Goal: Task Accomplishment & Management: Complete application form

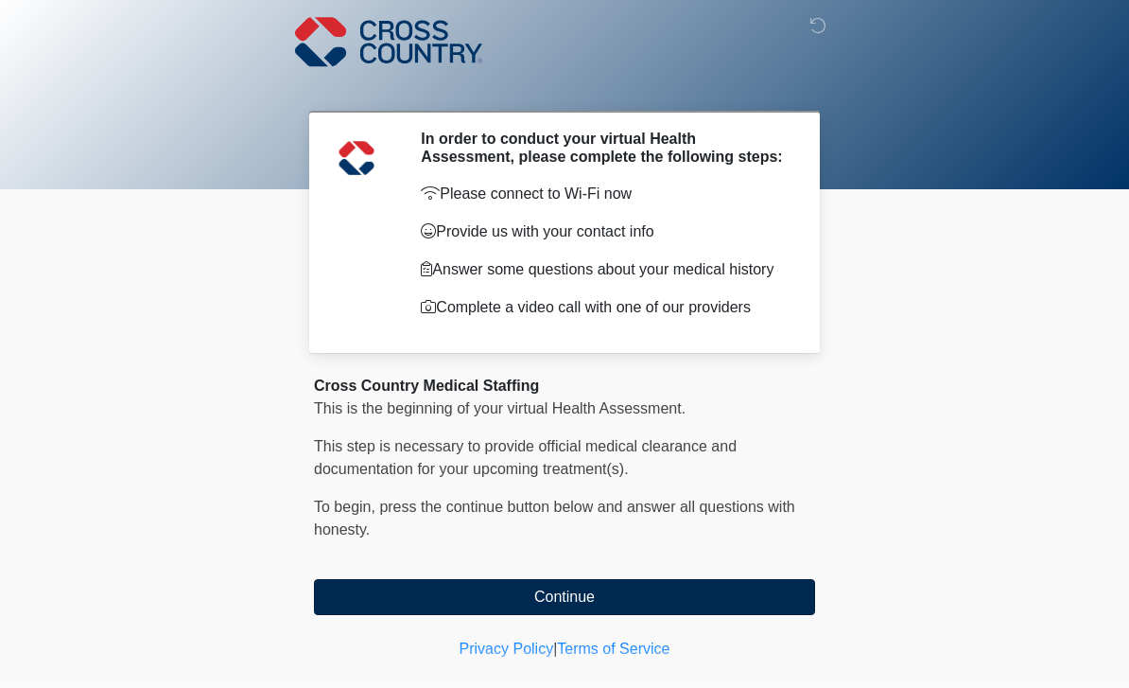
click at [637, 615] on button "Continue" at bounding box center [564, 597] width 501 height 36
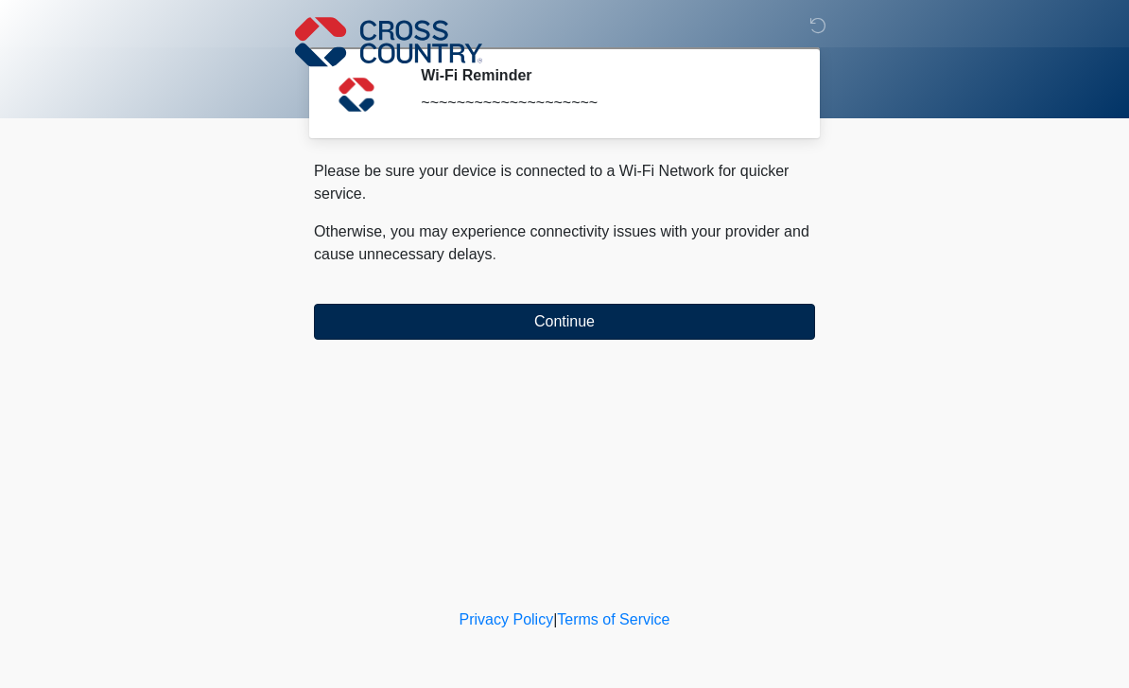
click at [521, 321] on button "Continue" at bounding box center [564, 322] width 501 height 36
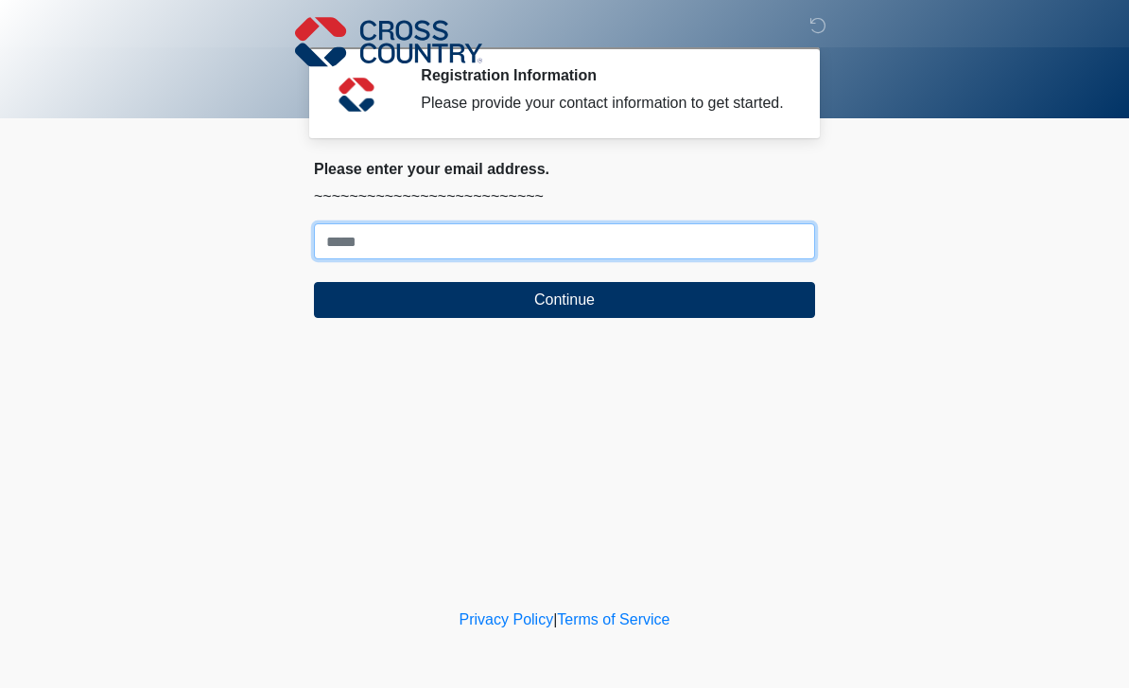
click at [536, 259] on input "Where should we email your response?" at bounding box center [564, 241] width 501 height 36
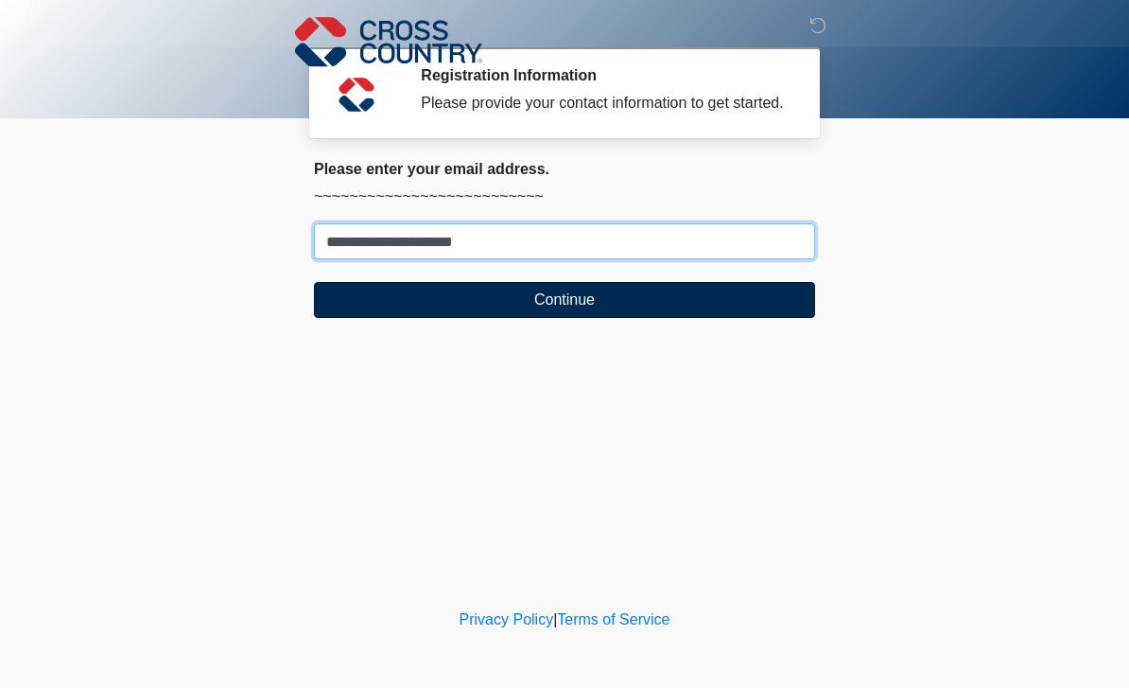
type input "**********"
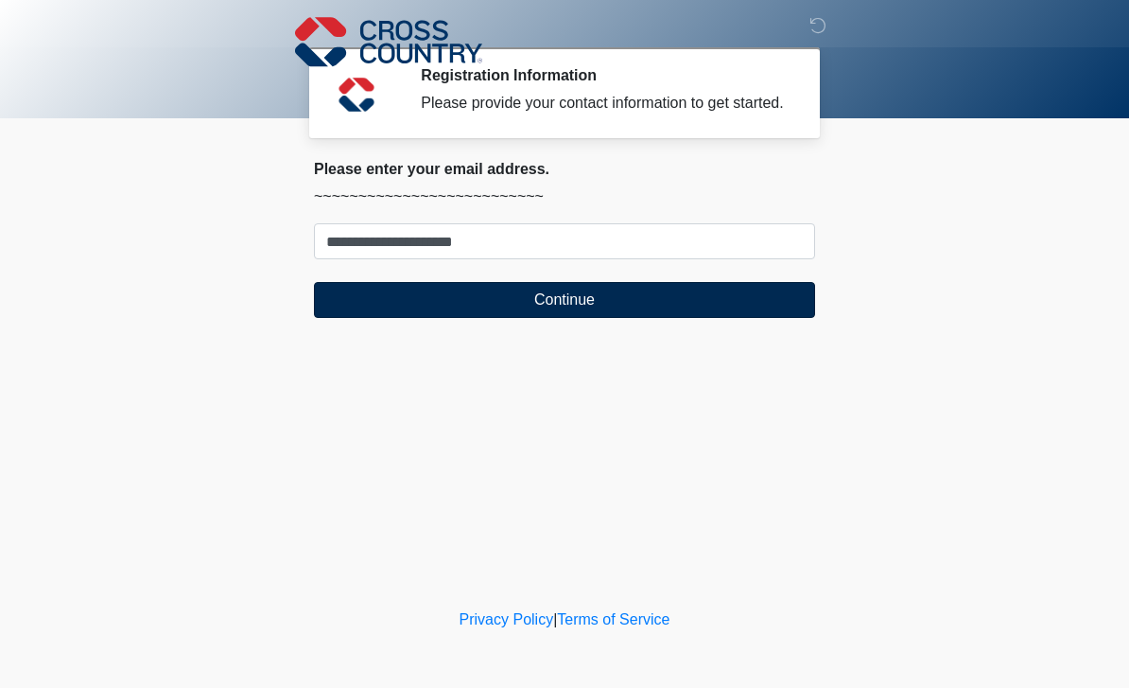
click at [444, 314] on button "Continue" at bounding box center [564, 300] width 501 height 36
click at [598, 318] on button "Continue" at bounding box center [564, 300] width 501 height 36
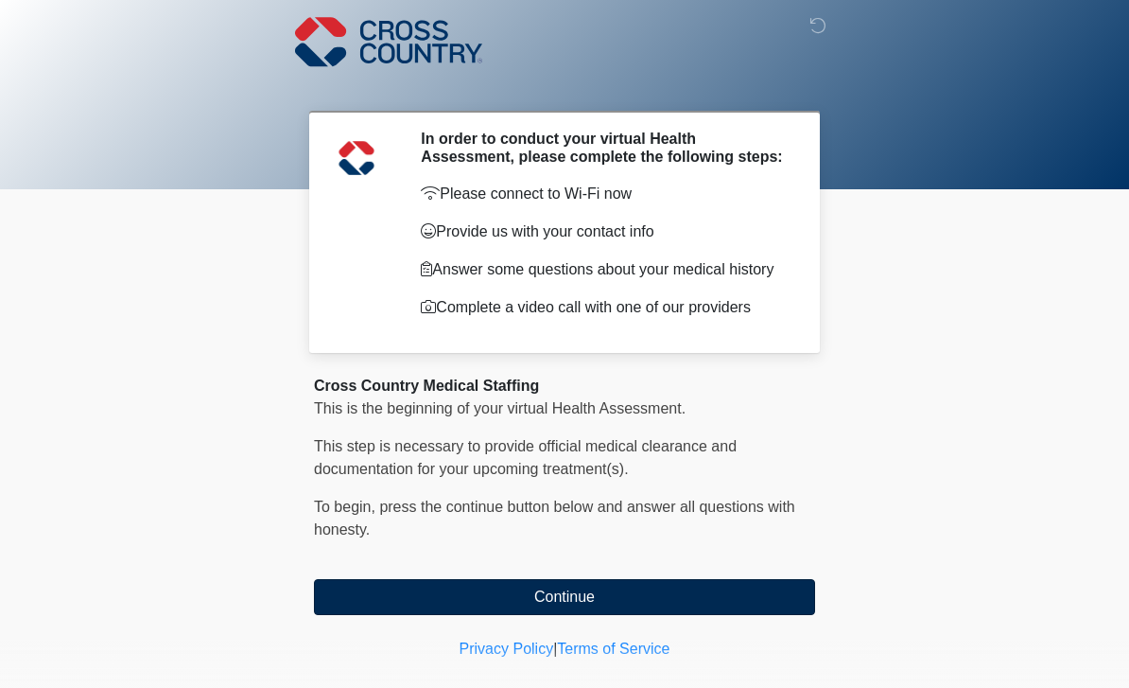
click at [621, 598] on button "Continue" at bounding box center [564, 597] width 501 height 36
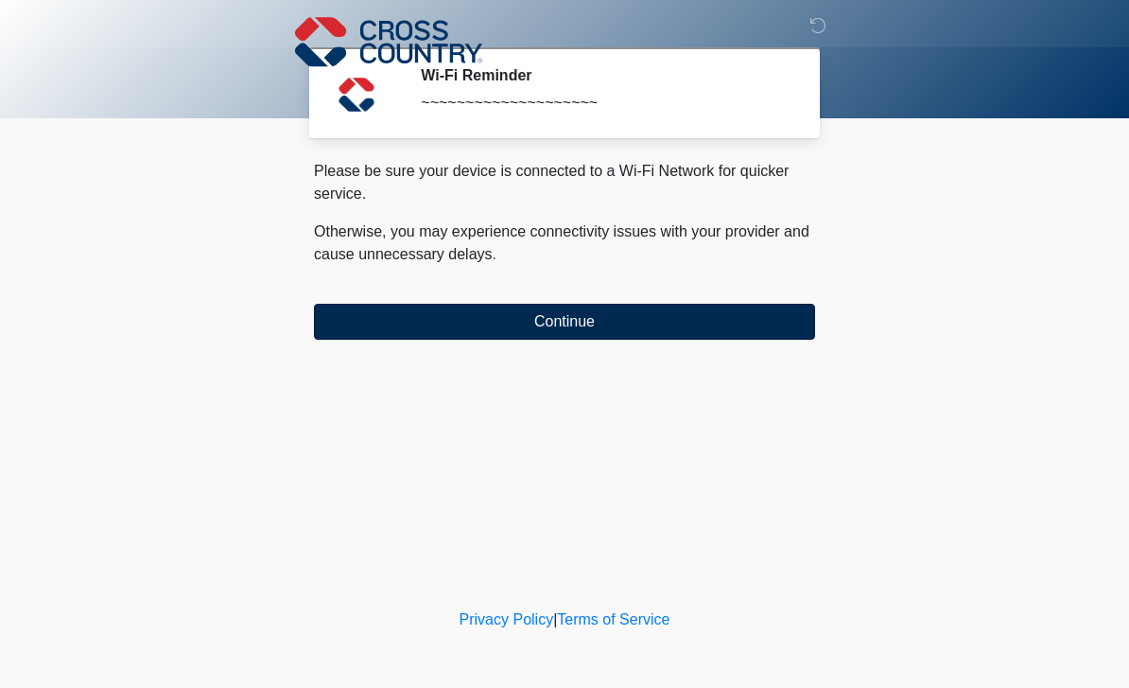
click at [409, 326] on button "Continue" at bounding box center [564, 322] width 501 height 36
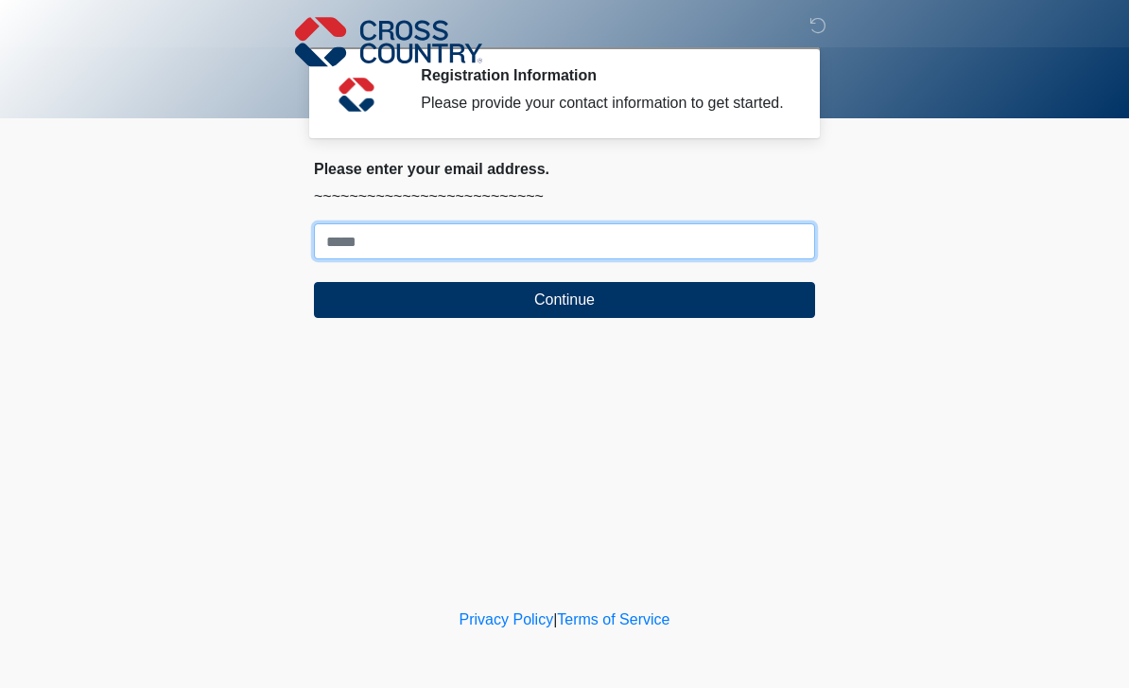
click at [482, 259] on input "Where should we email your response?" at bounding box center [564, 241] width 501 height 36
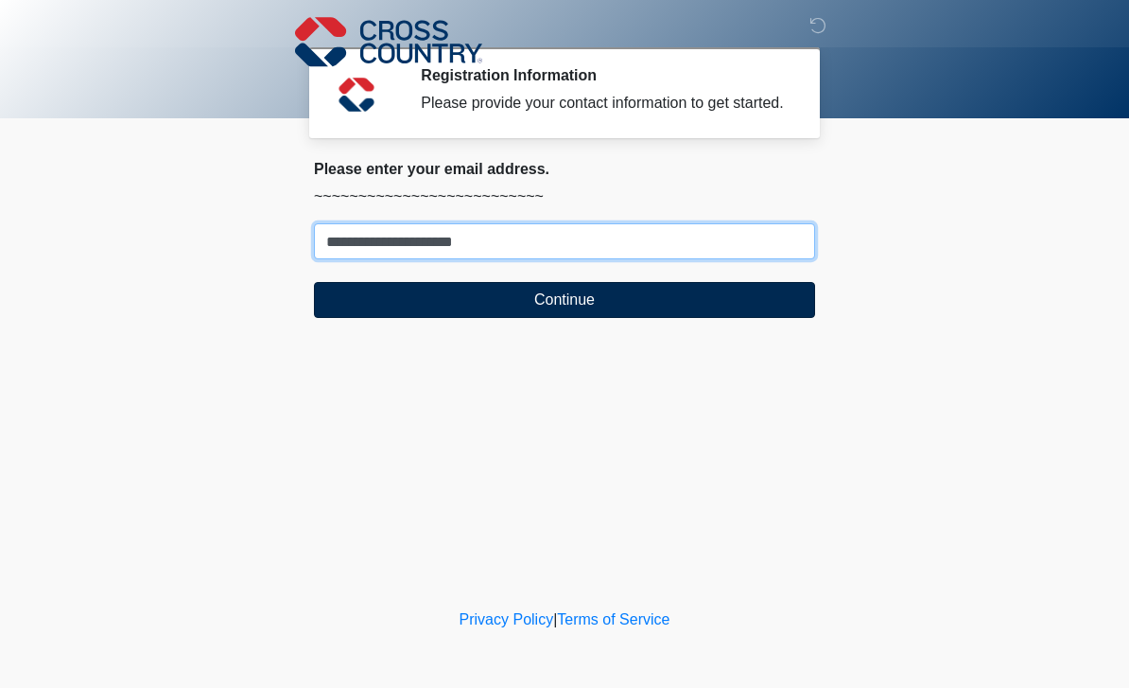
type input "**********"
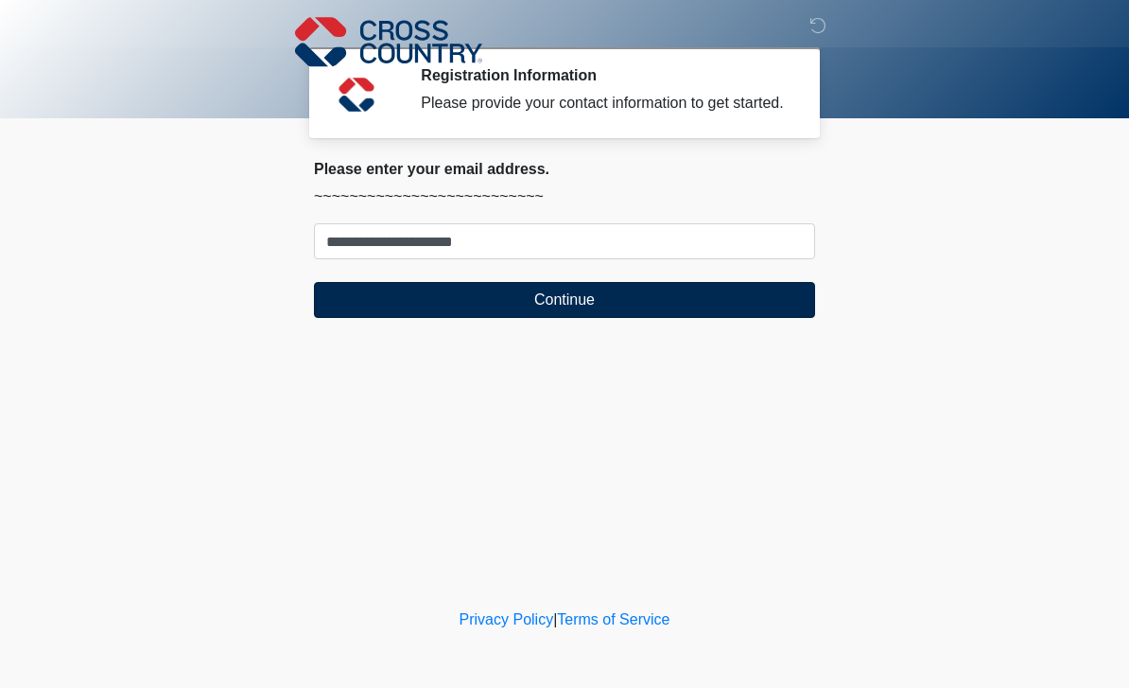
click at [423, 318] on button "Continue" at bounding box center [564, 300] width 501 height 36
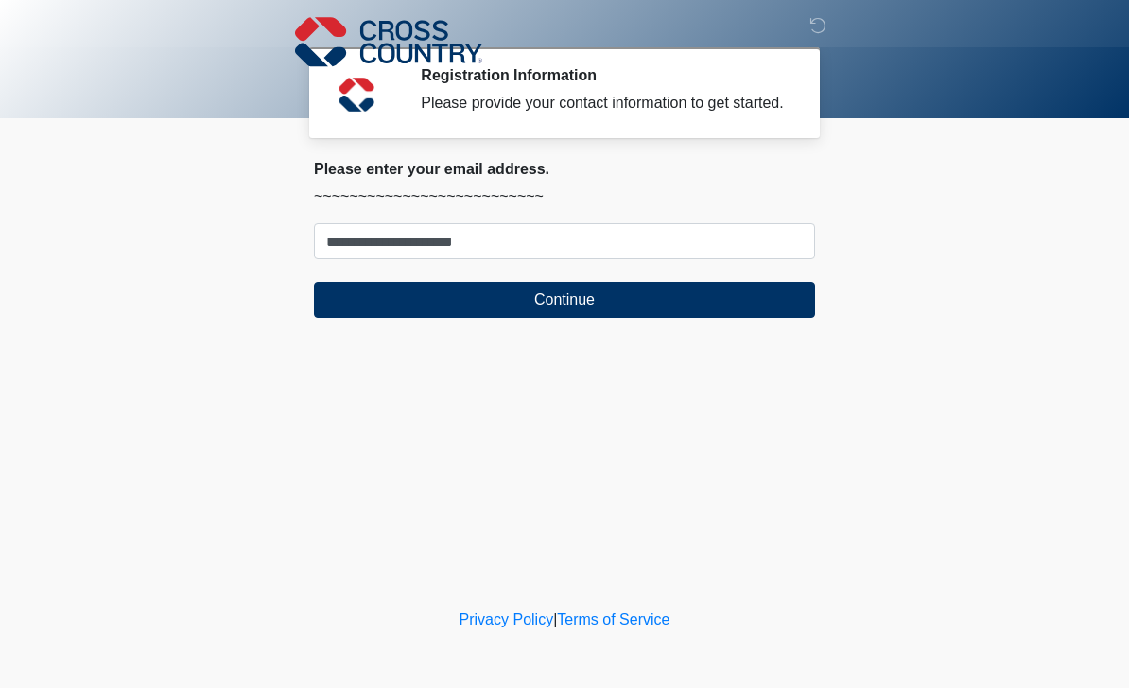
drag, startPoint x: 814, startPoint y: 28, endPoint x: 752, endPoint y: 399, distance: 376.0
click at [814, 28] on icon at bounding box center [818, 25] width 17 height 17
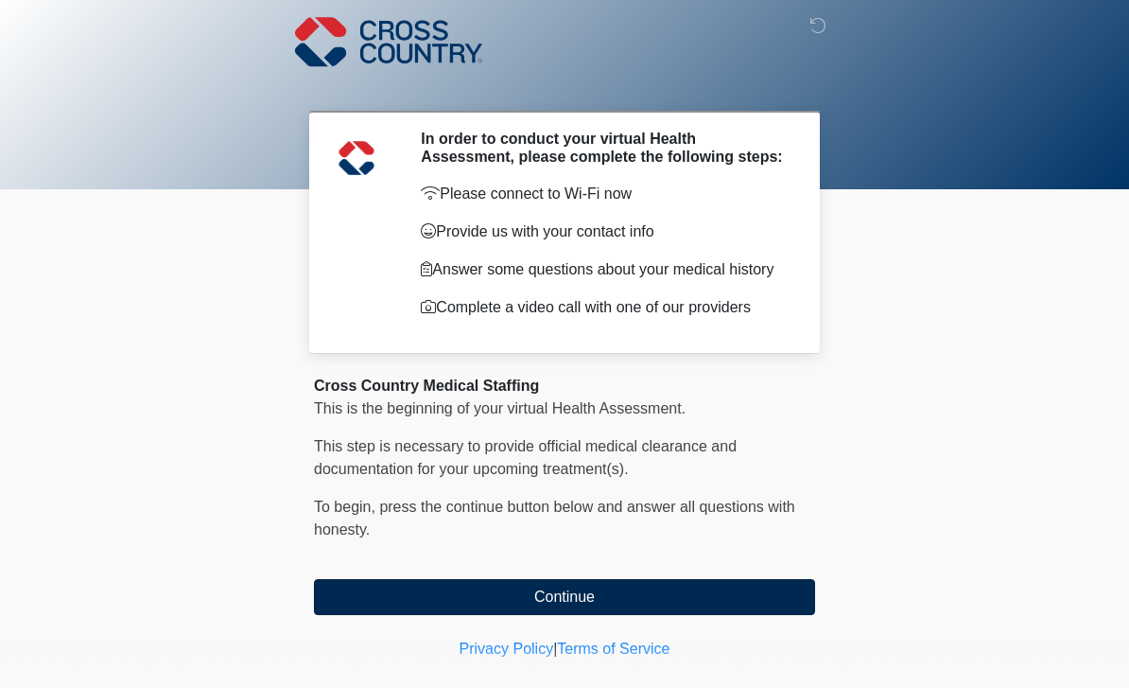
click at [536, 602] on button "Continue" at bounding box center [564, 597] width 501 height 36
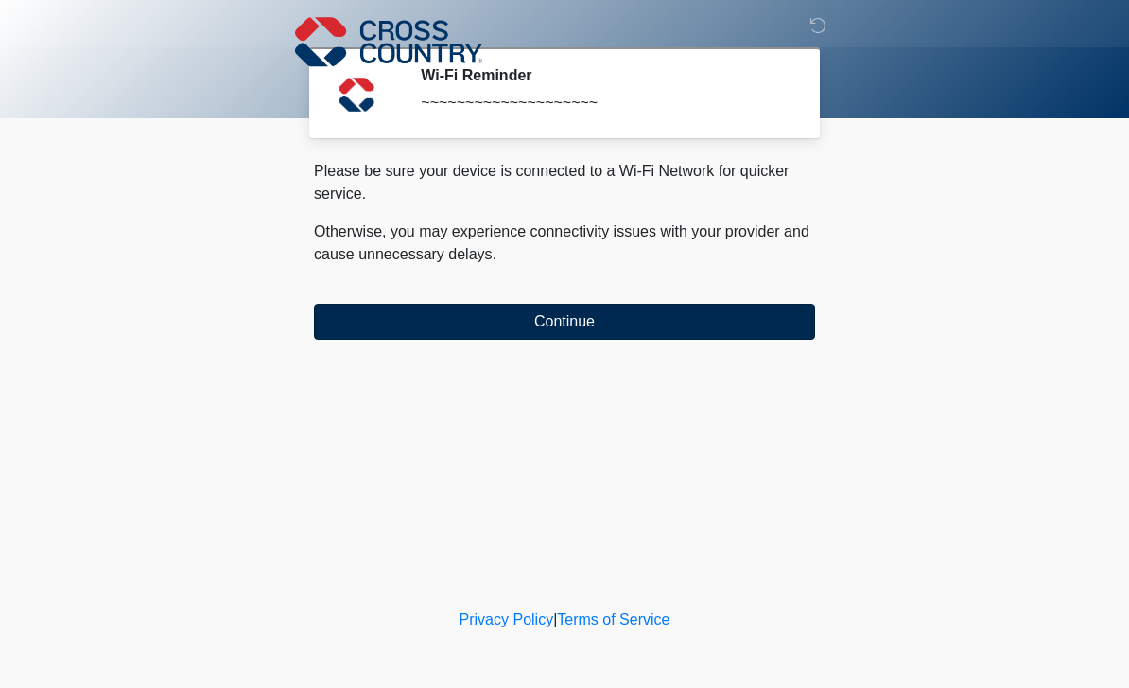
click at [519, 317] on button "Continue" at bounding box center [564, 322] width 501 height 36
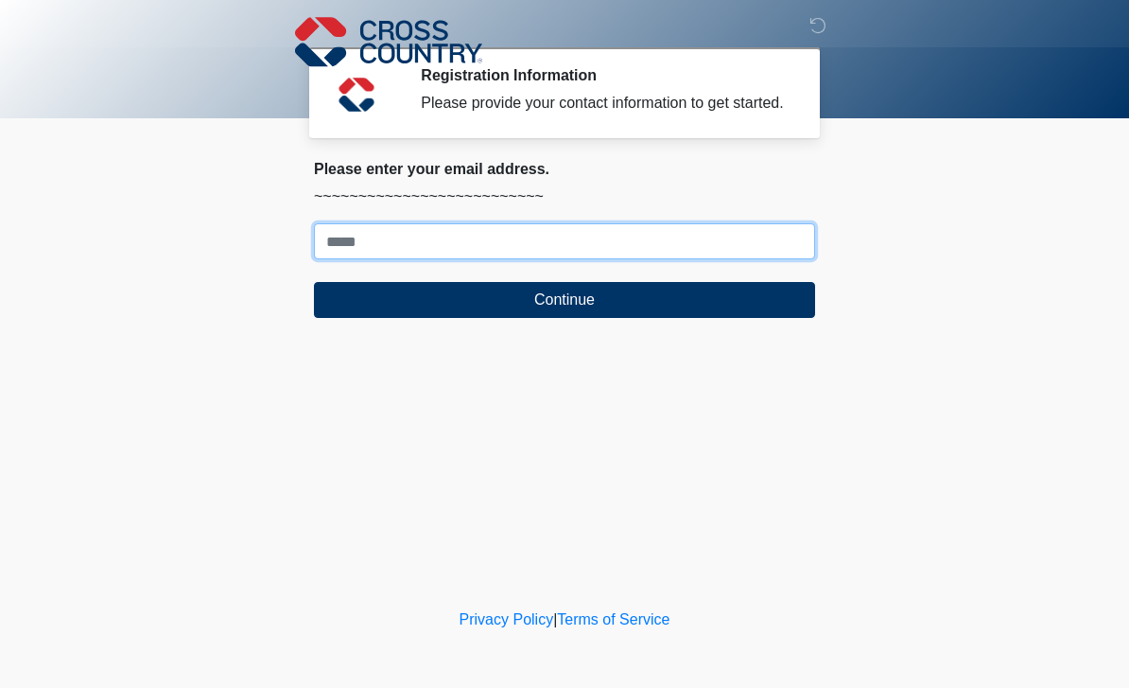
click at [347, 259] on input "Where should we email your response?" at bounding box center [564, 241] width 501 height 36
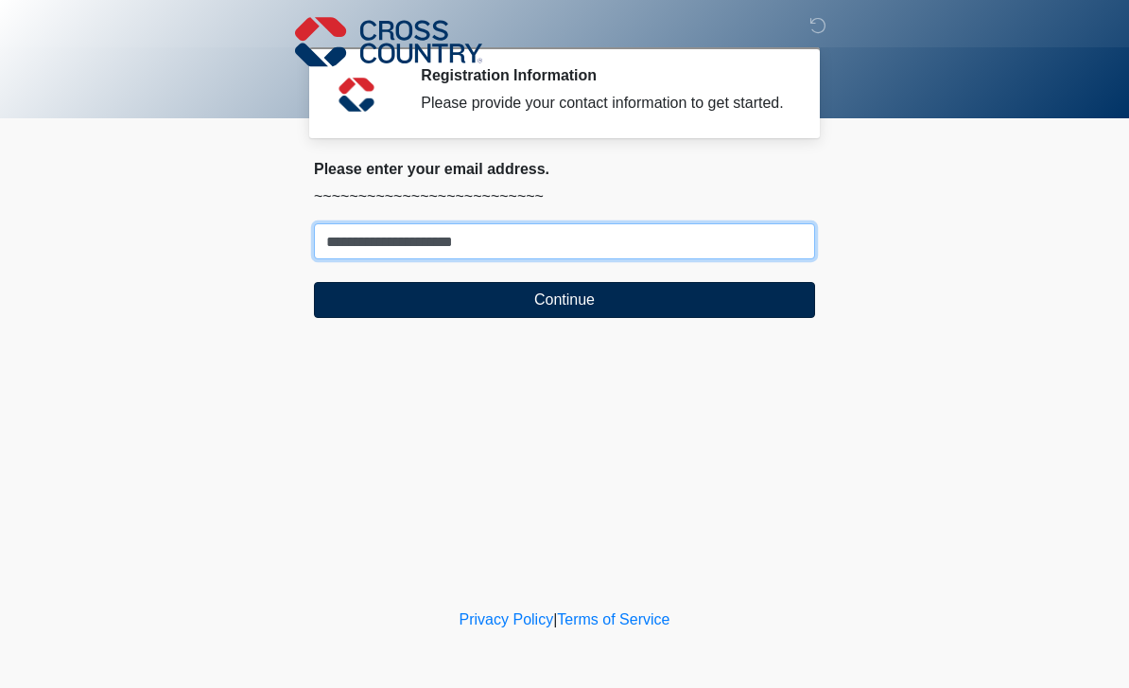
type input "**********"
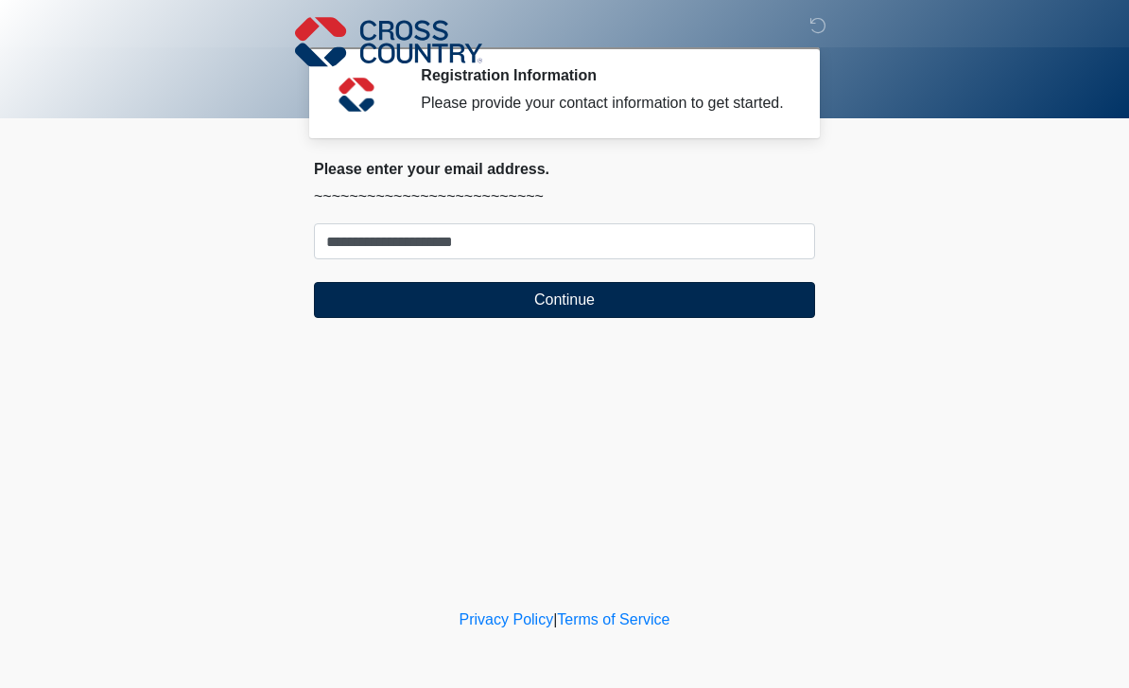
click at [372, 308] on button "Continue" at bounding box center [564, 300] width 501 height 36
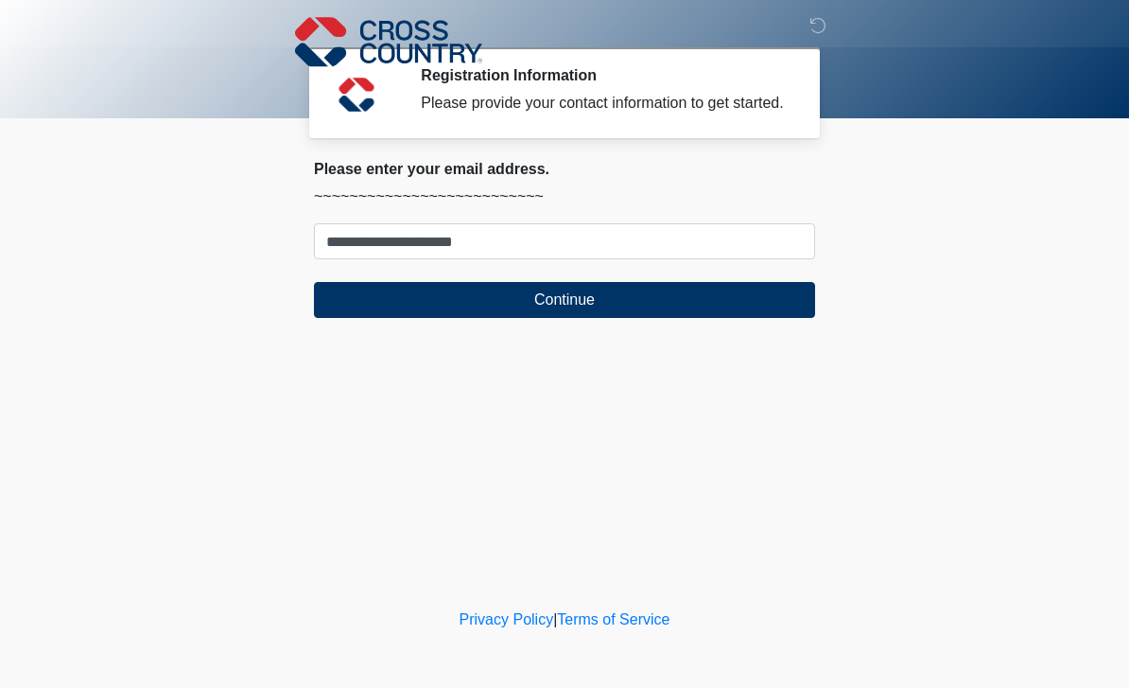
drag, startPoint x: 823, startPoint y: 26, endPoint x: 740, endPoint y: 406, distance: 388.3
click at [823, 26] on icon at bounding box center [818, 25] width 17 height 17
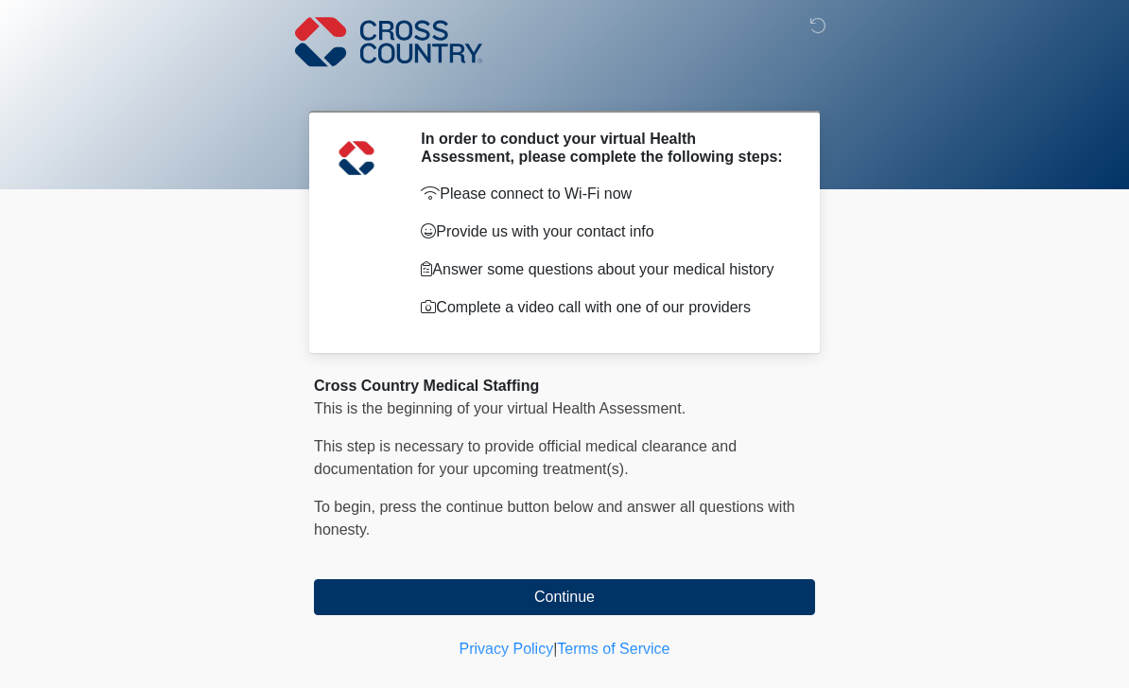
scroll to position [37, 0]
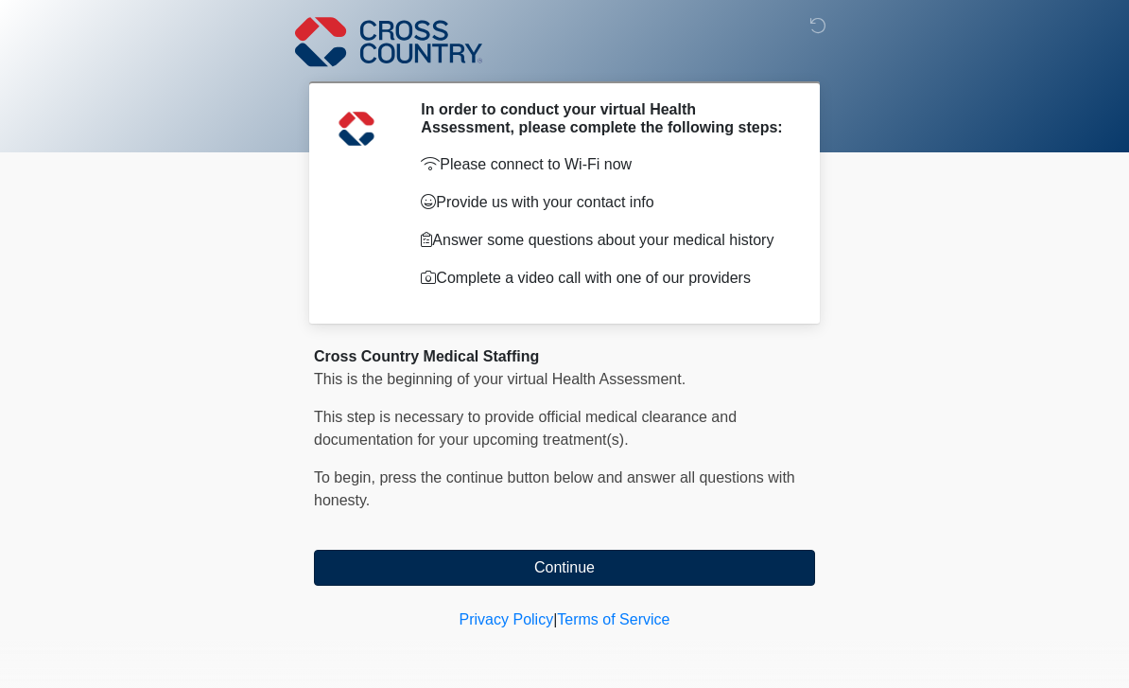
click at [639, 581] on button "Continue" at bounding box center [564, 568] width 501 height 36
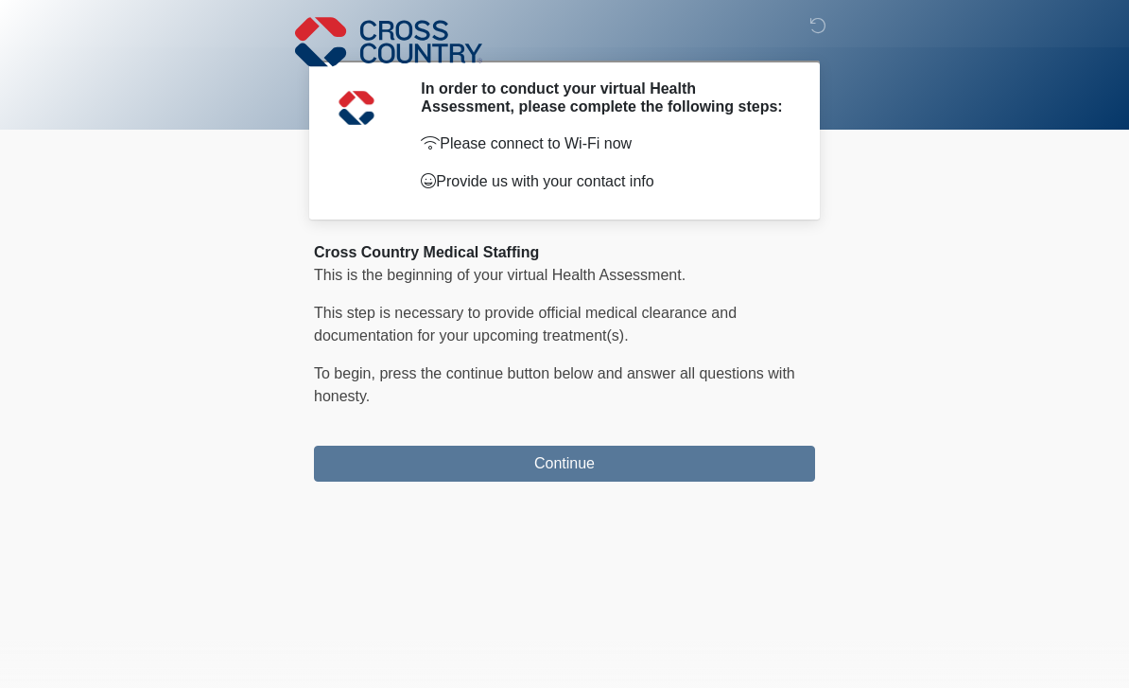
scroll to position [0, 0]
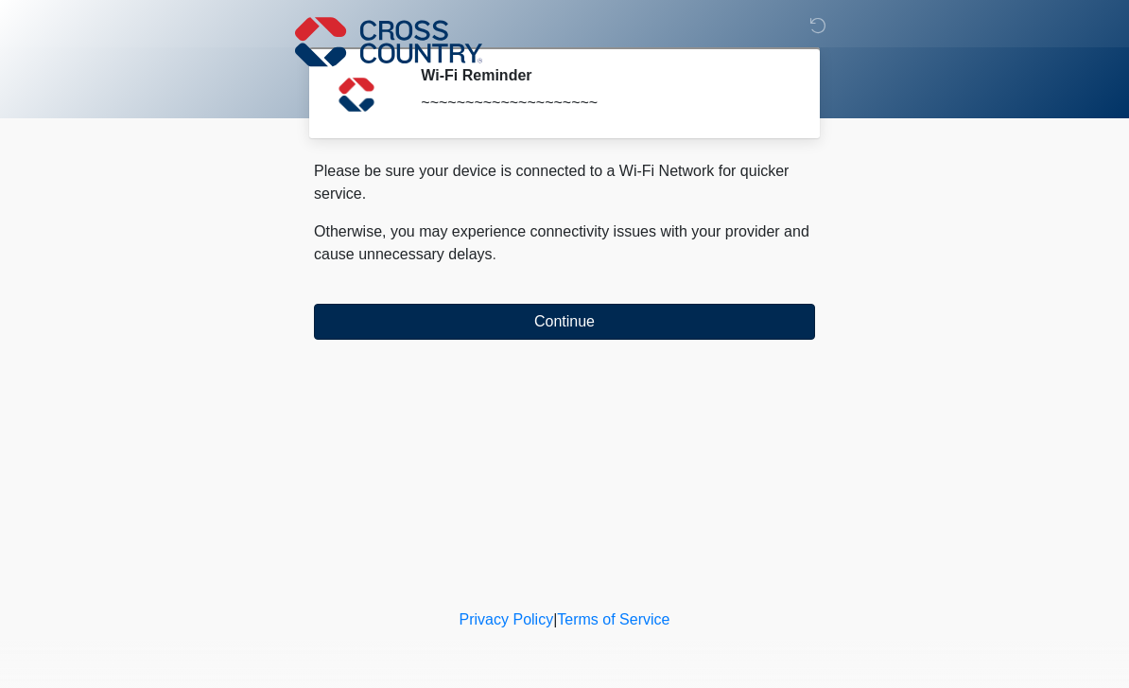
click at [619, 308] on button "Continue" at bounding box center [564, 322] width 501 height 36
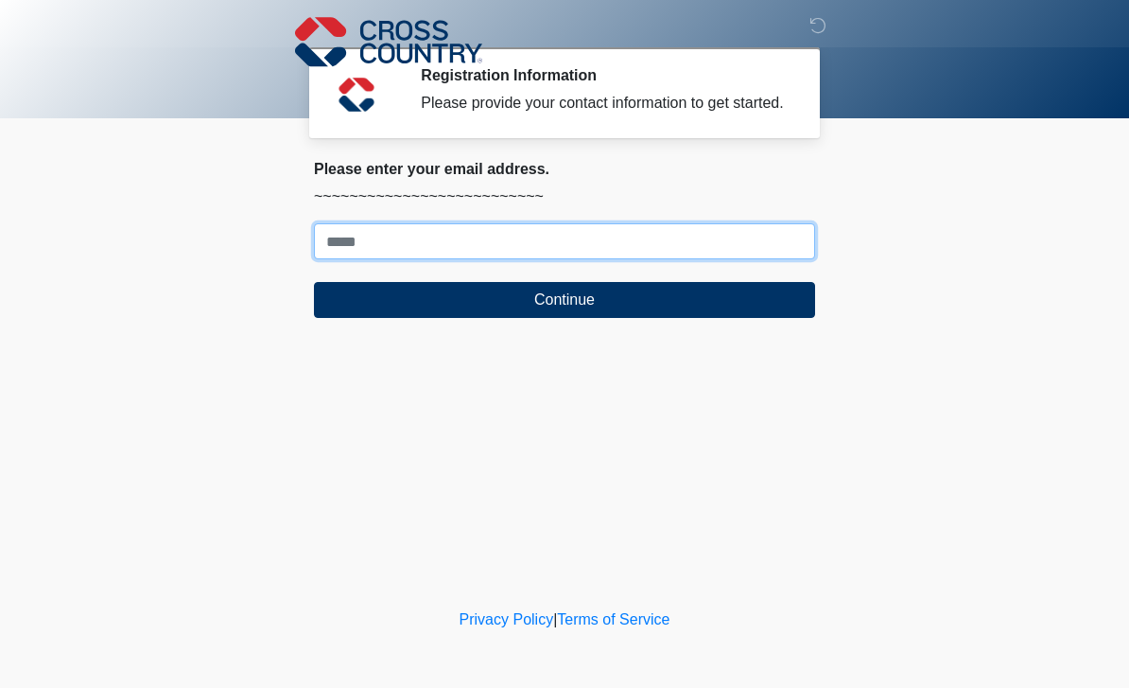
click at [624, 259] on input "Where should we email your response?" at bounding box center [564, 241] width 501 height 36
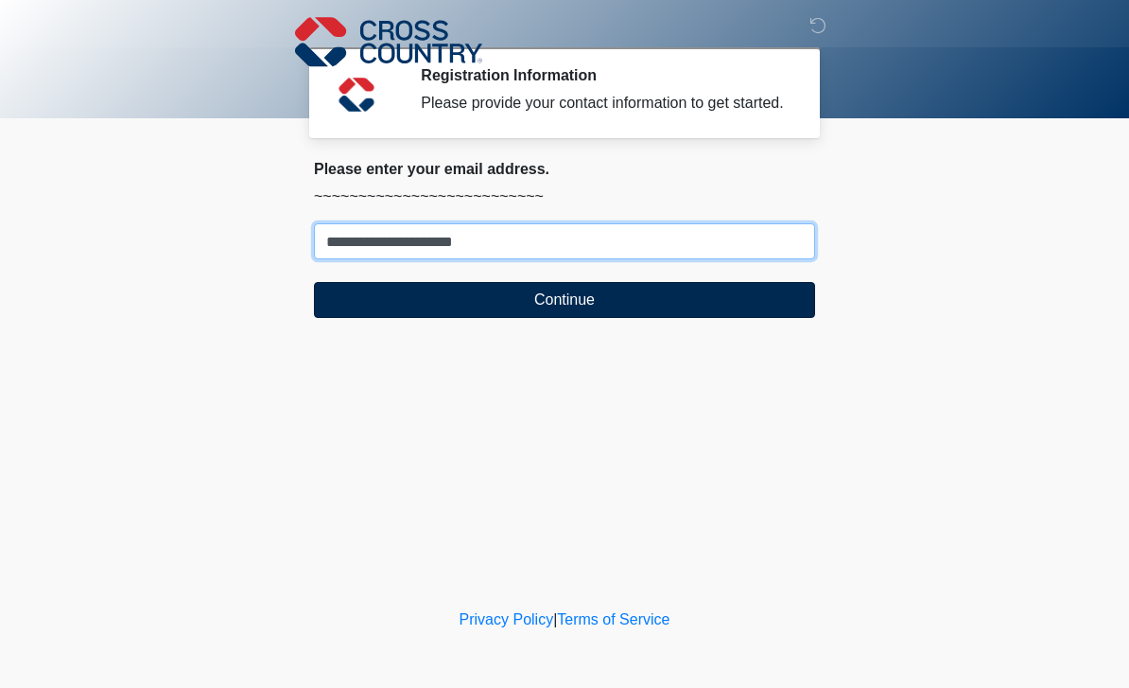
type input "**********"
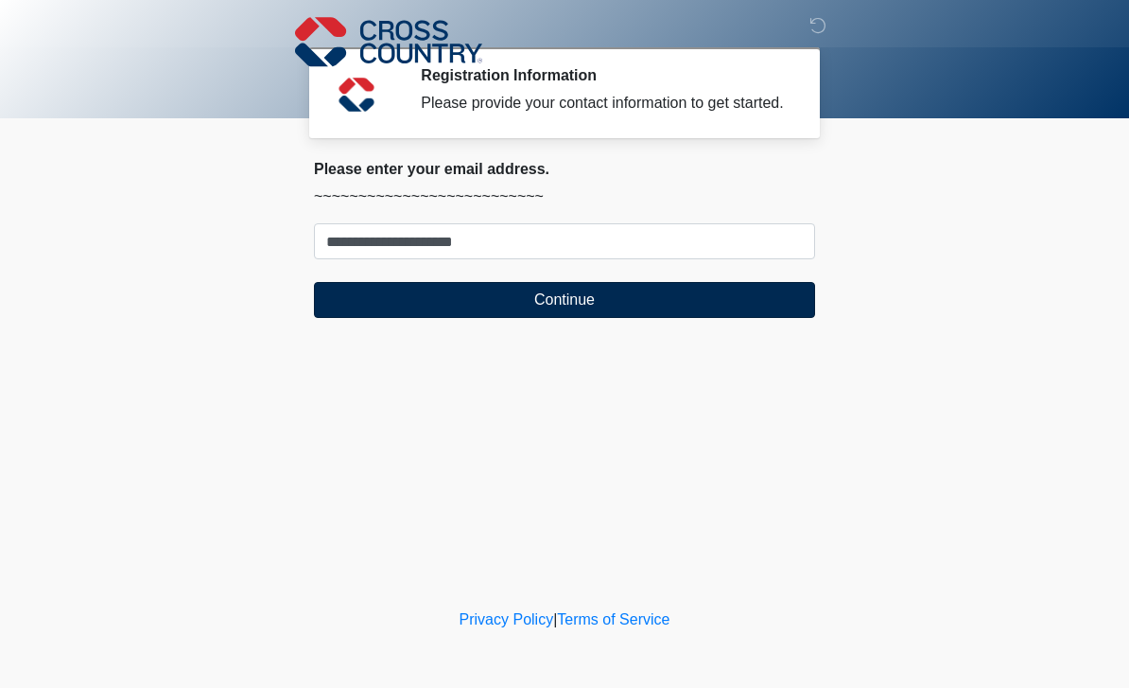
click at [596, 313] on button "Continue" at bounding box center [564, 300] width 501 height 36
